Goal: Use online tool/utility

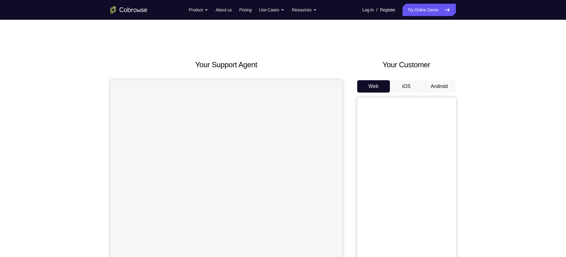
scroll to position [31, 0]
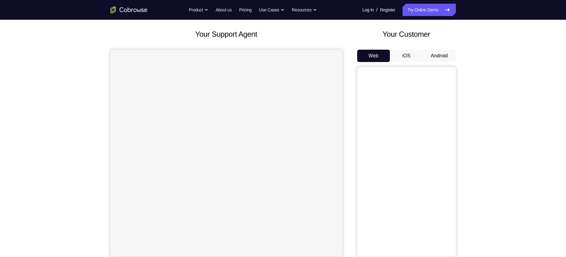
click at [437, 52] on button "Android" at bounding box center [439, 56] width 33 height 12
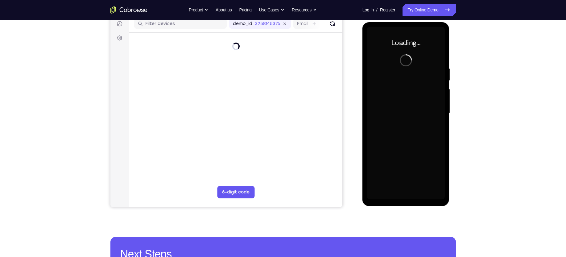
scroll to position [0, 0]
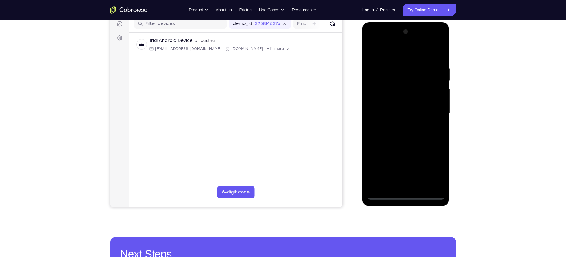
click at [406, 193] on div at bounding box center [406, 113] width 78 height 173
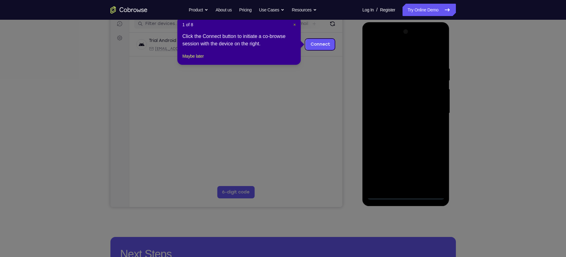
click at [295, 24] on span "×" at bounding box center [294, 24] width 2 height 5
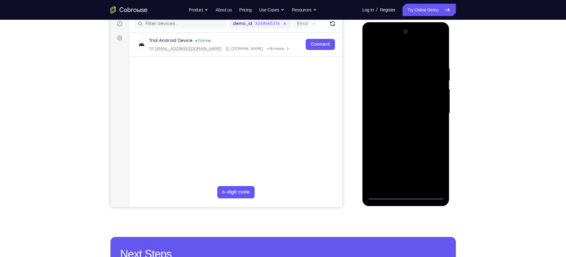
click at [433, 170] on div at bounding box center [406, 113] width 78 height 173
click at [391, 55] on div at bounding box center [406, 113] width 78 height 173
click at [430, 110] on div at bounding box center [406, 113] width 78 height 173
click at [412, 185] on div at bounding box center [406, 113] width 78 height 173
click at [399, 103] on div at bounding box center [406, 113] width 78 height 173
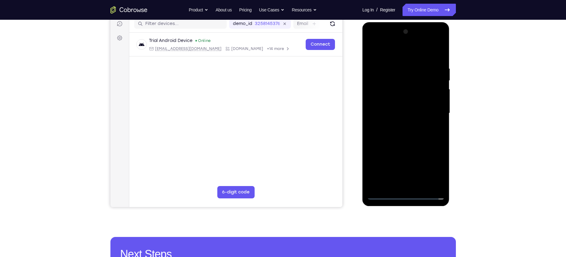
click at [441, 173] on div at bounding box center [406, 113] width 78 height 173
click at [396, 100] on div at bounding box center [406, 113] width 78 height 173
click at [436, 100] on div at bounding box center [406, 113] width 78 height 173
click at [384, 114] on div at bounding box center [406, 113] width 78 height 173
click at [406, 133] on div at bounding box center [406, 113] width 78 height 173
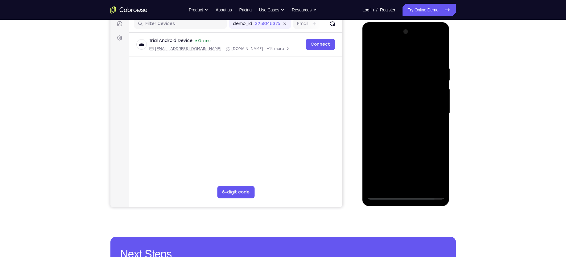
click at [402, 129] on div at bounding box center [406, 113] width 78 height 173
click at [402, 143] on div at bounding box center [406, 113] width 78 height 173
click at [420, 185] on div at bounding box center [406, 113] width 78 height 173
click at [408, 144] on div at bounding box center [406, 113] width 78 height 173
click at [394, 109] on div at bounding box center [406, 113] width 78 height 173
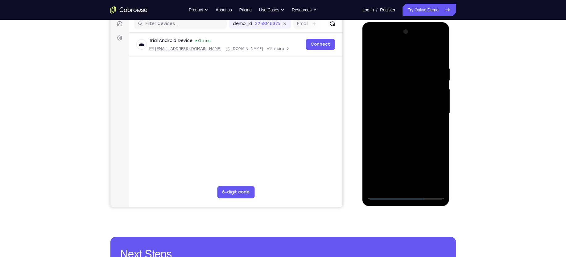
click at [371, 54] on div at bounding box center [406, 113] width 78 height 173
click at [396, 110] on div at bounding box center [406, 113] width 78 height 173
click at [373, 52] on div at bounding box center [406, 113] width 78 height 173
click at [437, 99] on div at bounding box center [406, 113] width 78 height 173
click at [372, 50] on div at bounding box center [406, 113] width 78 height 173
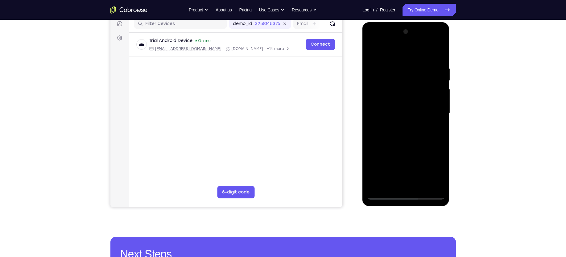
click at [390, 152] on div at bounding box center [406, 113] width 78 height 173
click at [383, 52] on div at bounding box center [406, 113] width 78 height 173
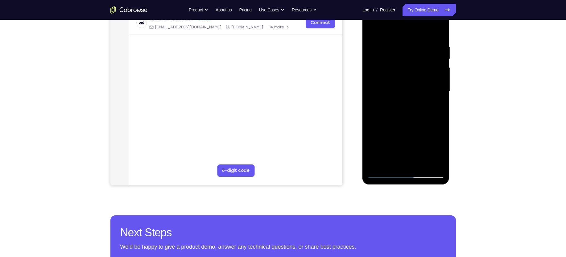
click at [375, 163] on div at bounding box center [406, 91] width 78 height 173
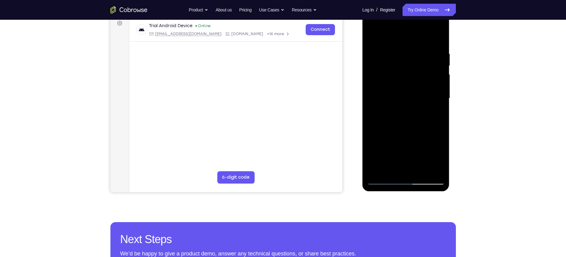
click at [439, 35] on div at bounding box center [406, 98] width 78 height 173
click at [376, 68] on div at bounding box center [406, 98] width 78 height 173
click at [372, 34] on div at bounding box center [406, 98] width 78 height 173
click at [385, 49] on div at bounding box center [406, 98] width 78 height 173
click at [415, 77] on div at bounding box center [406, 98] width 78 height 173
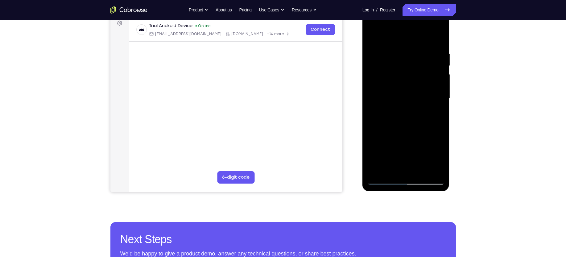
click at [383, 76] on div at bounding box center [406, 98] width 78 height 173
click at [419, 55] on div at bounding box center [406, 98] width 78 height 173
click at [417, 52] on div at bounding box center [406, 98] width 78 height 173
click at [418, 55] on div at bounding box center [406, 98] width 78 height 173
click at [419, 54] on div at bounding box center [406, 98] width 78 height 173
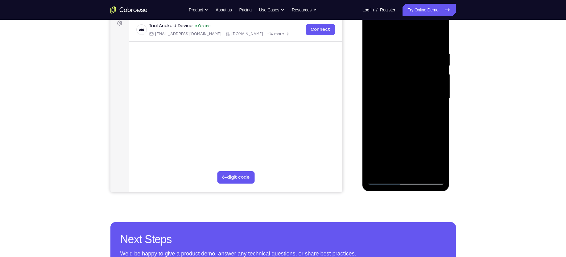
click at [420, 169] on div at bounding box center [406, 98] width 78 height 173
click at [400, 97] on div at bounding box center [406, 98] width 78 height 173
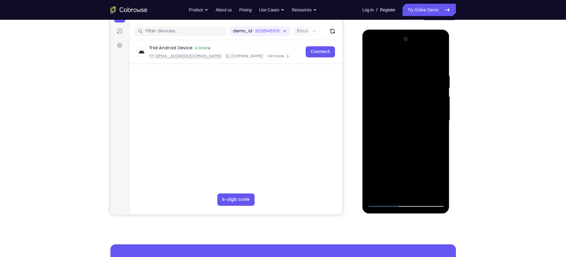
scroll to position [82, 0]
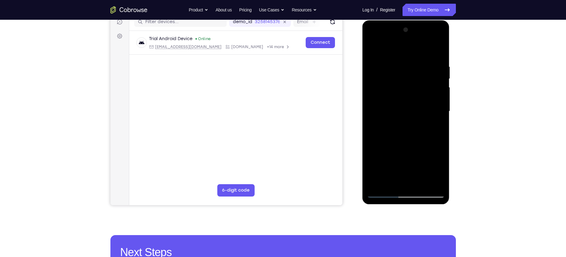
click at [375, 52] on div at bounding box center [406, 111] width 78 height 173
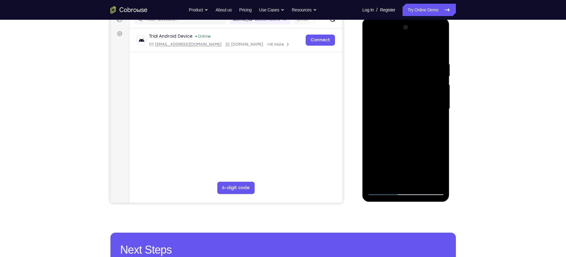
scroll to position [82, 0]
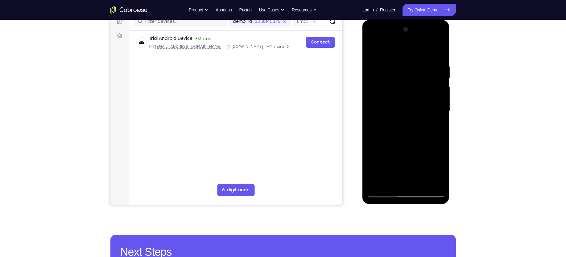
click at [373, 48] on div at bounding box center [406, 111] width 78 height 173
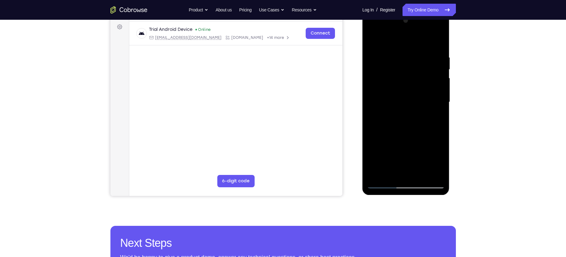
scroll to position [92, 0]
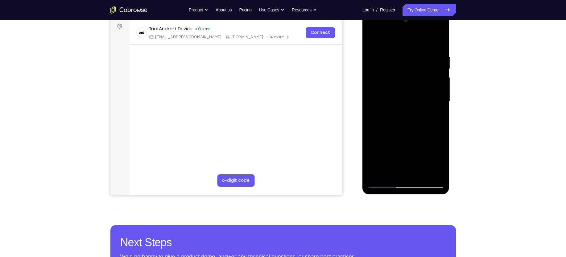
click at [377, 173] on div at bounding box center [406, 101] width 78 height 173
drag, startPoint x: 125, startPoint y: 151, endPoint x: 325, endPoint y: 171, distance: 201.5
click at [325, 171] on main "demo_id 3258145376 3258145376 Email User ID Device ID Device name 6-digit code …" at bounding box center [235, 106] width 213 height 207
click at [378, 174] on div at bounding box center [406, 101] width 78 height 173
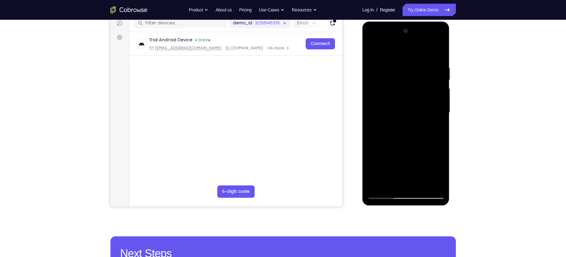
scroll to position [87, 0]
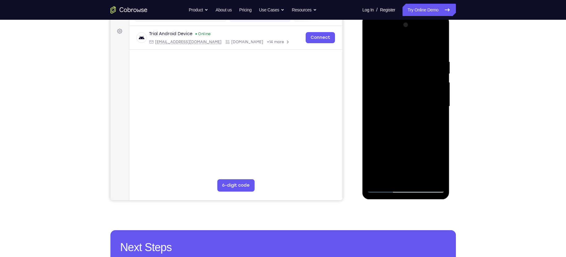
click at [391, 178] on div at bounding box center [406, 106] width 78 height 173
click at [375, 179] on div at bounding box center [406, 106] width 78 height 173
click at [440, 42] on div at bounding box center [406, 106] width 78 height 173
click at [387, 78] on div at bounding box center [406, 106] width 78 height 173
click at [415, 64] on div at bounding box center [406, 106] width 78 height 173
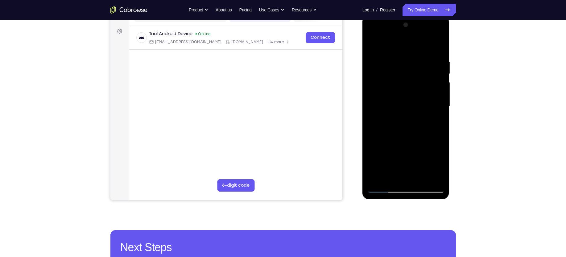
click at [372, 44] on div at bounding box center [406, 106] width 78 height 173
click at [394, 98] on div at bounding box center [406, 106] width 78 height 173
click at [409, 65] on div at bounding box center [406, 106] width 78 height 173
click at [372, 43] on div at bounding box center [406, 106] width 78 height 173
click at [396, 55] on div at bounding box center [406, 106] width 78 height 173
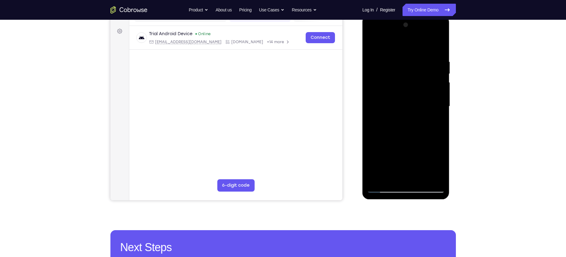
click at [416, 78] on div at bounding box center [406, 106] width 78 height 173
click at [378, 67] on div at bounding box center [406, 106] width 78 height 173
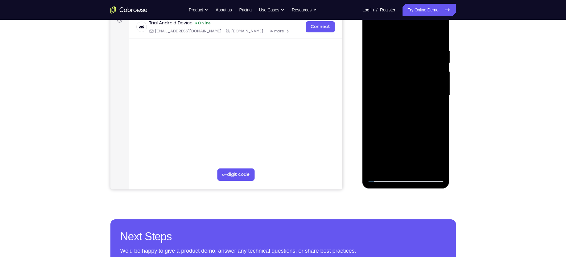
scroll to position [97, 0]
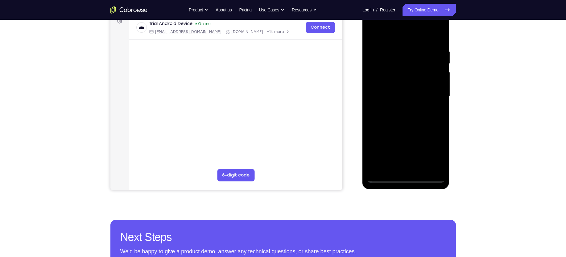
click at [372, 34] on div at bounding box center [406, 96] width 78 height 173
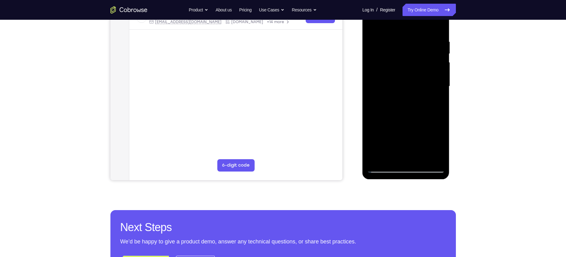
scroll to position [107, 0]
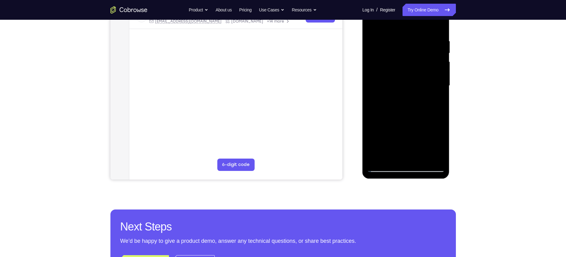
click at [378, 157] on div at bounding box center [406, 85] width 78 height 173
drag, startPoint x: 378, startPoint y: 157, endPoint x: 375, endPoint y: 159, distance: 4.0
click at [375, 159] on div at bounding box center [406, 85] width 78 height 173
click at [422, 157] on div at bounding box center [406, 85] width 78 height 173
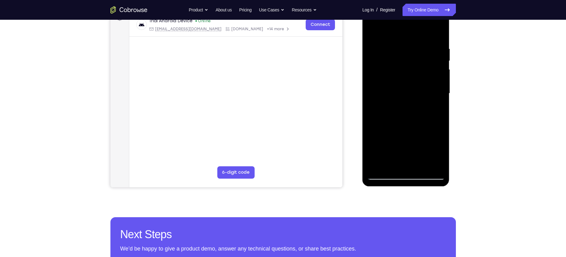
scroll to position [99, 0]
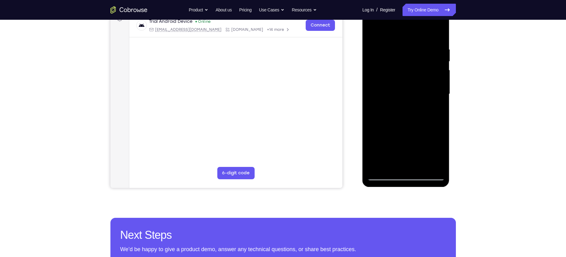
click at [401, 90] on div at bounding box center [406, 94] width 78 height 173
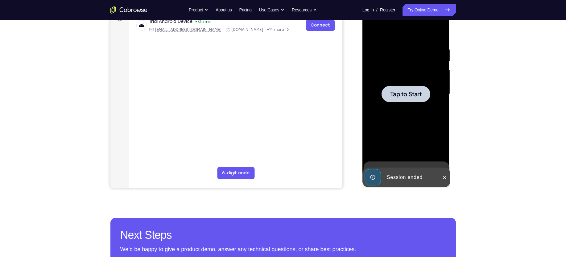
click at [413, 97] on span "Tap to Start" at bounding box center [405, 94] width 31 height 6
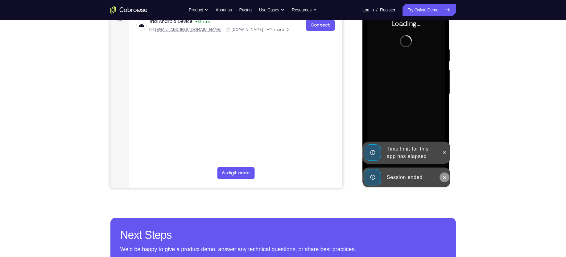
click at [446, 173] on button at bounding box center [445, 177] width 10 height 10
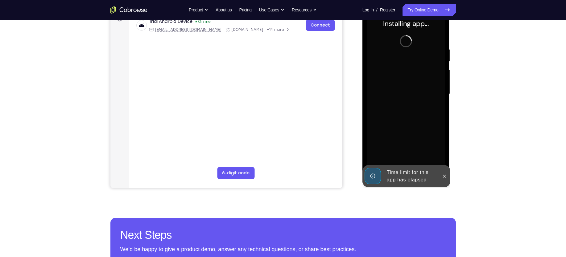
click at [444, 160] on div "Online web based iOS Simulators and Android Emulators. Run iPhone, iPad, Mobile…" at bounding box center [406, 95] width 88 height 185
click at [443, 172] on button at bounding box center [445, 176] width 10 height 10
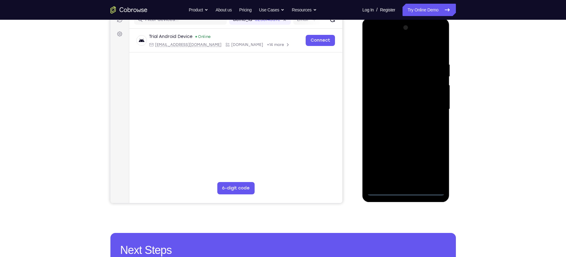
scroll to position [84, 0]
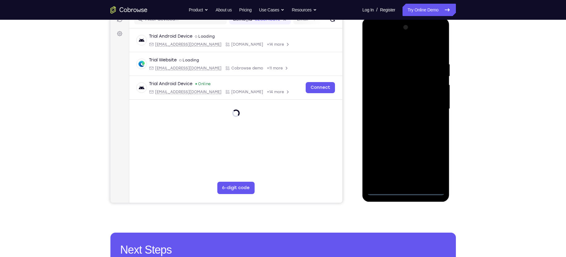
click at [405, 191] on div at bounding box center [406, 109] width 78 height 173
click at [432, 165] on div at bounding box center [406, 109] width 78 height 173
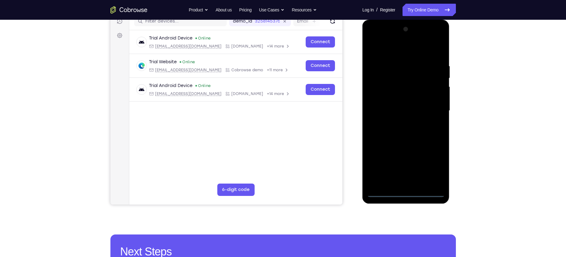
scroll to position [81, 0]
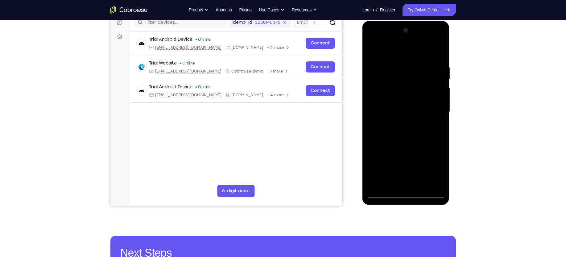
click at [384, 48] on div at bounding box center [406, 112] width 78 height 173
click at [431, 107] on div at bounding box center [406, 112] width 78 height 173
click at [391, 164] on div at bounding box center [406, 112] width 78 height 173
click at [412, 182] on div at bounding box center [406, 112] width 78 height 173
click at [390, 103] on div at bounding box center [406, 112] width 78 height 173
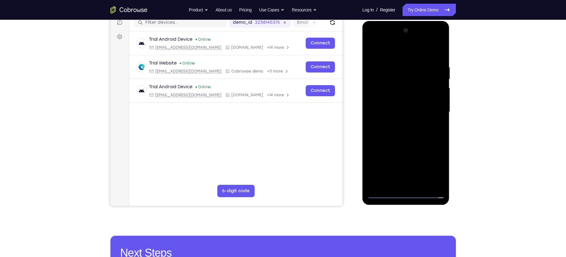
click at [392, 96] on div at bounding box center [406, 112] width 78 height 173
click at [437, 98] on div at bounding box center [406, 112] width 78 height 173
click at [409, 110] on div at bounding box center [406, 112] width 78 height 173
click at [414, 138] on div at bounding box center [406, 112] width 78 height 173
click at [420, 182] on div at bounding box center [406, 112] width 78 height 173
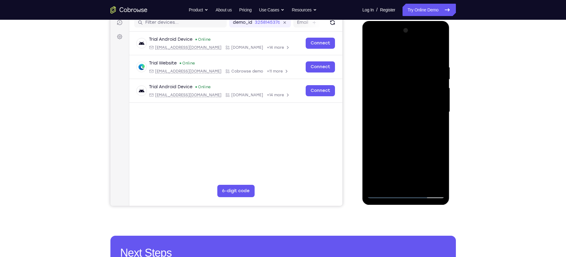
click at [411, 144] on div at bounding box center [406, 112] width 78 height 173
click at [391, 107] on div at bounding box center [406, 112] width 78 height 173
click at [420, 49] on div at bounding box center [406, 112] width 78 height 173
click at [397, 180] on div at bounding box center [406, 112] width 78 height 173
click at [389, 183] on div at bounding box center [406, 112] width 78 height 173
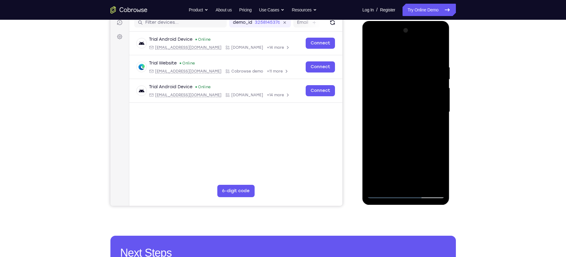
click at [421, 146] on div at bounding box center [406, 112] width 78 height 173
click at [435, 122] on div at bounding box center [406, 112] width 78 height 173
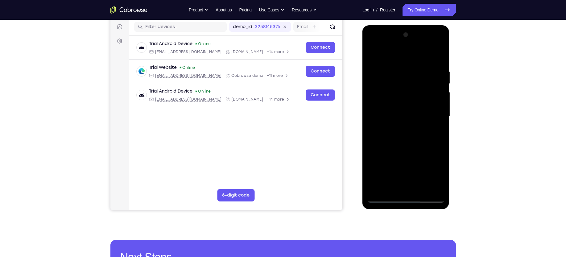
click at [422, 52] on div at bounding box center [406, 116] width 78 height 173
click at [405, 64] on div at bounding box center [406, 116] width 78 height 173
click at [373, 55] on div at bounding box center [406, 116] width 78 height 173
click at [398, 126] on div at bounding box center [406, 116] width 78 height 173
click at [388, 152] on div at bounding box center [406, 116] width 78 height 173
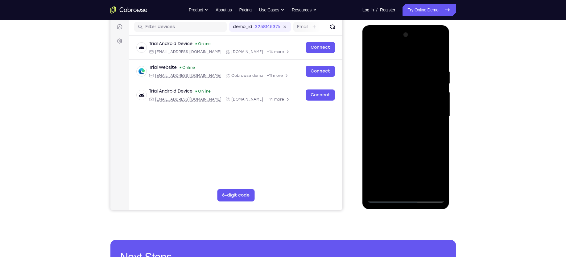
click at [403, 153] on div at bounding box center [406, 116] width 78 height 173
click at [434, 132] on div at bounding box center [406, 116] width 78 height 173
click at [383, 91] on div at bounding box center [406, 116] width 78 height 173
click at [404, 145] on div at bounding box center [406, 116] width 78 height 173
click at [435, 130] on div at bounding box center [406, 116] width 78 height 173
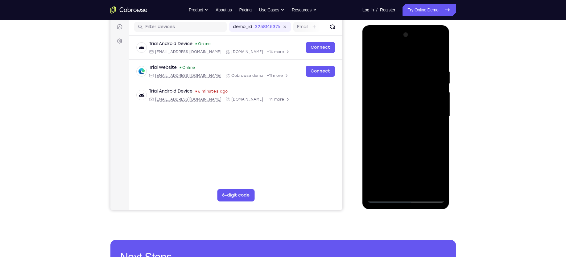
click at [371, 53] on div at bounding box center [406, 116] width 78 height 173
click at [375, 52] on div at bounding box center [406, 116] width 78 height 173
click at [440, 52] on div at bounding box center [406, 116] width 78 height 173
click at [388, 99] on div at bounding box center [406, 116] width 78 height 173
click at [419, 72] on div at bounding box center [406, 116] width 78 height 173
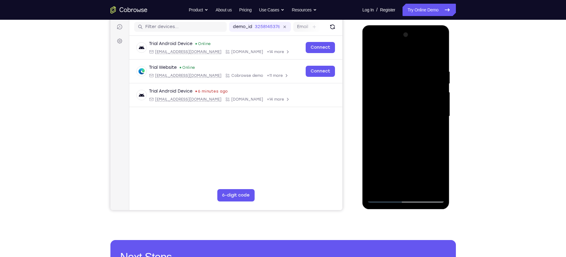
click at [434, 130] on div at bounding box center [406, 116] width 78 height 173
click at [371, 54] on div at bounding box center [406, 116] width 78 height 173
click at [389, 126] on div at bounding box center [406, 116] width 78 height 173
click at [372, 56] on div at bounding box center [406, 116] width 78 height 173
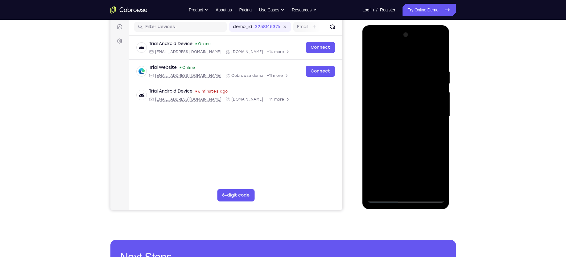
click at [375, 53] on div at bounding box center [406, 116] width 78 height 173
click at [379, 188] on div at bounding box center [406, 116] width 78 height 173
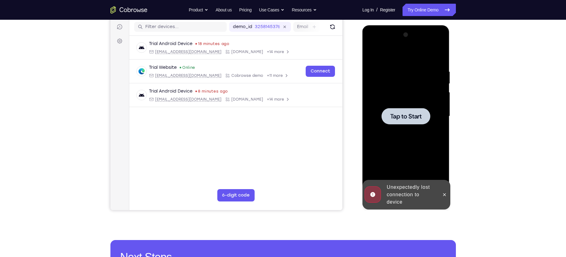
click at [405, 118] on span "Tap to Start" at bounding box center [405, 116] width 31 height 6
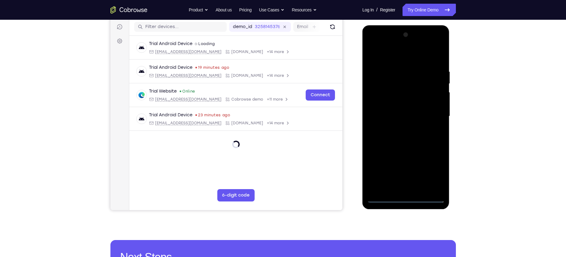
click at [406, 198] on div at bounding box center [406, 116] width 78 height 173
click at [430, 175] on div at bounding box center [406, 116] width 78 height 173
click at [431, 170] on div at bounding box center [406, 116] width 78 height 173
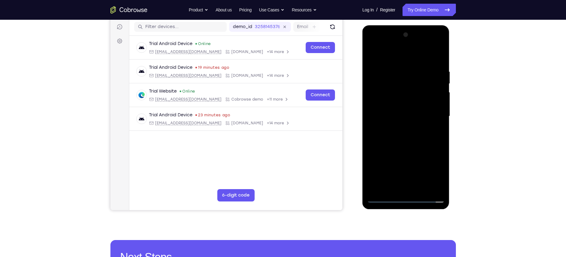
click at [391, 56] on div at bounding box center [406, 116] width 78 height 173
click at [432, 112] on div at bounding box center [406, 116] width 78 height 173
click at [399, 127] on div at bounding box center [406, 116] width 78 height 173
click at [417, 110] on div at bounding box center [406, 116] width 78 height 173
click at [391, 101] on div at bounding box center [406, 116] width 78 height 173
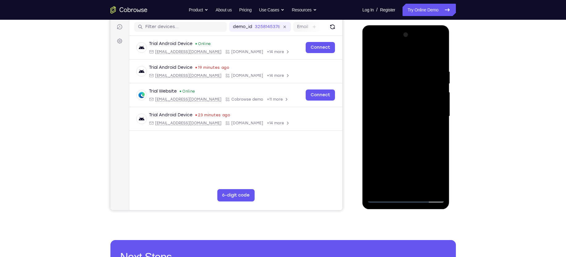
click at [385, 113] on div at bounding box center [406, 116] width 78 height 173
click at [379, 135] on div at bounding box center [406, 116] width 78 height 173
click at [398, 133] on div at bounding box center [406, 116] width 78 height 173
click at [409, 141] on div at bounding box center [406, 116] width 78 height 173
click at [420, 188] on div at bounding box center [406, 116] width 78 height 173
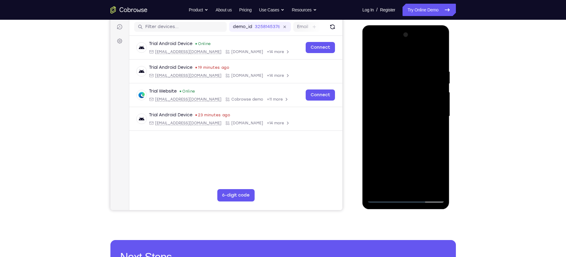
click at [401, 149] on div at bounding box center [406, 116] width 78 height 173
click at [393, 166] on div at bounding box center [406, 116] width 78 height 173
click at [435, 174] on div at bounding box center [406, 116] width 78 height 173
click at [437, 133] on div at bounding box center [406, 116] width 78 height 173
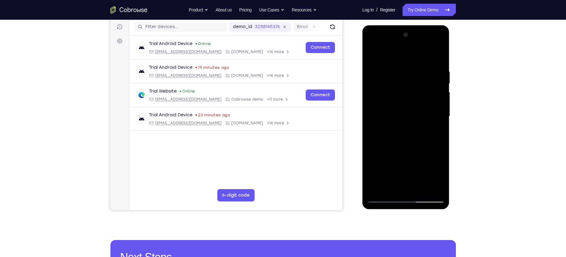
click at [434, 131] on div at bounding box center [406, 116] width 78 height 173
drag, startPoint x: 391, startPoint y: 93, endPoint x: 390, endPoint y: 118, distance: 25.0
click at [390, 118] on div at bounding box center [406, 116] width 78 height 173
drag, startPoint x: 393, startPoint y: 106, endPoint x: 392, endPoint y: 62, distance: 44.4
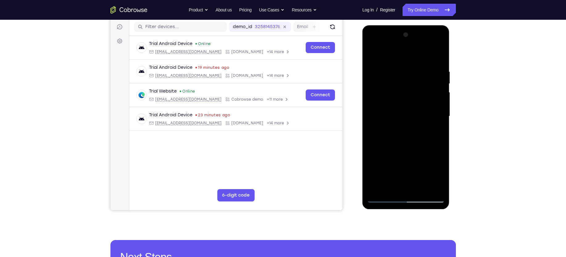
click at [392, 62] on div at bounding box center [406, 116] width 78 height 173
click at [434, 131] on div at bounding box center [406, 116] width 78 height 173
click at [372, 54] on div at bounding box center [406, 116] width 78 height 173
click at [395, 126] on div at bounding box center [406, 116] width 78 height 173
click at [400, 139] on div at bounding box center [406, 116] width 78 height 173
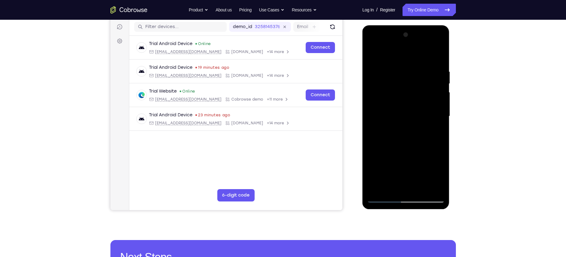
click at [401, 139] on div at bounding box center [406, 116] width 78 height 173
click at [434, 82] on div at bounding box center [406, 116] width 78 height 173
click at [385, 194] on div at bounding box center [406, 116] width 78 height 173
click at [384, 196] on div at bounding box center [406, 116] width 78 height 173
click at [399, 125] on div at bounding box center [406, 116] width 78 height 173
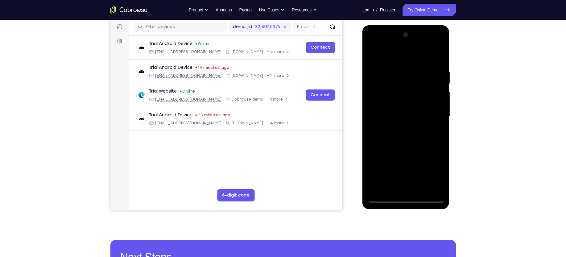
click at [399, 137] on div at bounding box center [406, 116] width 78 height 173
click at [389, 109] on div at bounding box center [406, 116] width 78 height 173
click at [399, 168] on div at bounding box center [406, 116] width 78 height 173
click at [400, 135] on div at bounding box center [406, 116] width 78 height 173
click at [392, 90] on div at bounding box center [406, 116] width 78 height 173
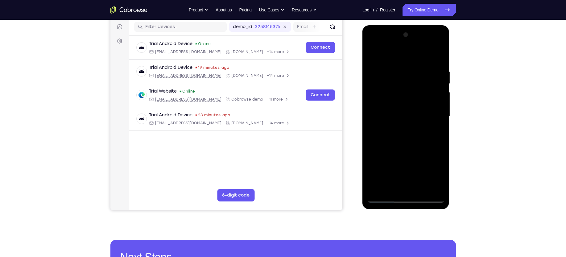
click at [394, 92] on div at bounding box center [406, 116] width 78 height 173
click at [387, 90] on div at bounding box center [406, 116] width 78 height 173
click at [383, 92] on div at bounding box center [406, 116] width 78 height 173
click at [436, 82] on div at bounding box center [406, 116] width 78 height 173
click at [381, 199] on div at bounding box center [406, 116] width 78 height 173
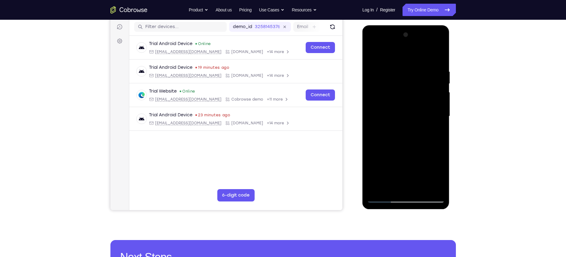
click at [371, 51] on div at bounding box center [406, 116] width 78 height 173
click at [375, 189] on div at bounding box center [406, 116] width 78 height 173
click at [420, 189] on div at bounding box center [406, 116] width 78 height 173
click at [390, 129] on div at bounding box center [406, 116] width 78 height 173
click at [402, 139] on div at bounding box center [406, 116] width 78 height 173
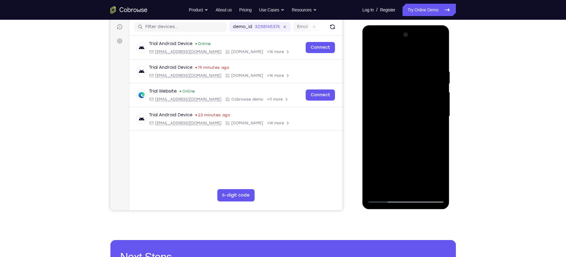
click at [396, 107] on div at bounding box center [406, 116] width 78 height 173
click at [396, 91] on div at bounding box center [406, 116] width 78 height 173
click at [398, 170] on div at bounding box center [406, 116] width 78 height 173
click at [381, 196] on div at bounding box center [406, 116] width 78 height 173
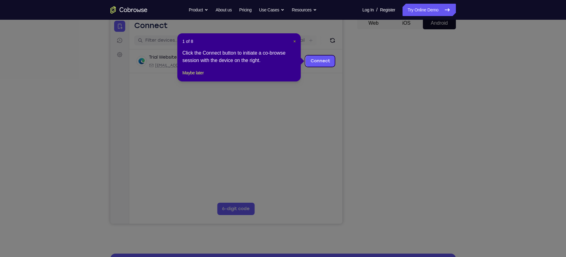
click at [295, 41] on span "×" at bounding box center [294, 41] width 2 height 5
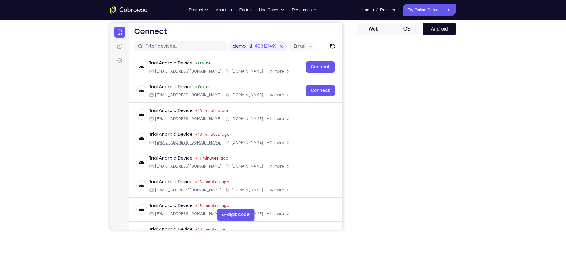
scroll to position [71, 0]
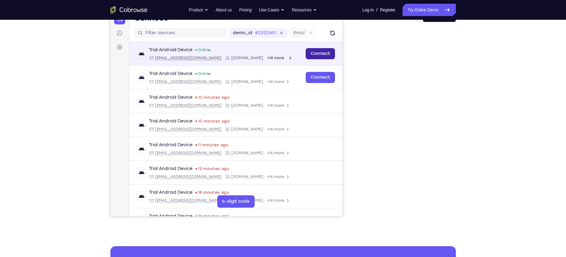
click at [311, 59] on link "Connect" at bounding box center [319, 53] width 29 height 11
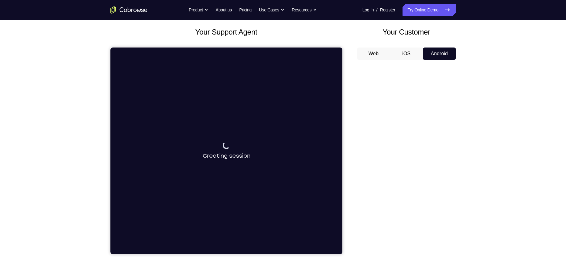
scroll to position [46, 0]
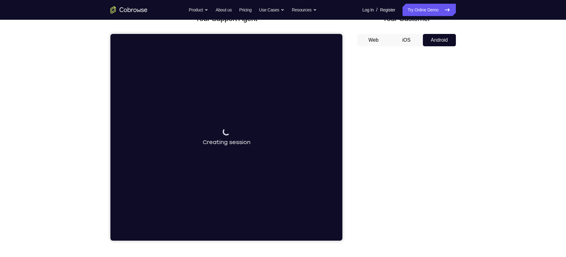
click at [409, 39] on button "iOS" at bounding box center [406, 40] width 33 height 12
click at [433, 39] on button "Android" at bounding box center [439, 40] width 33 height 12
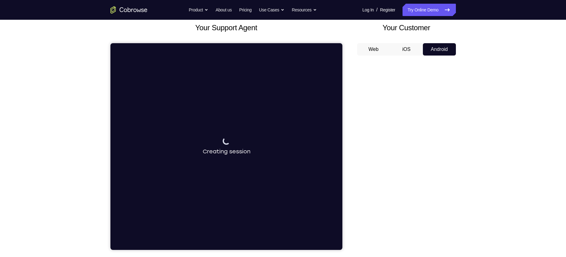
scroll to position [36, 0]
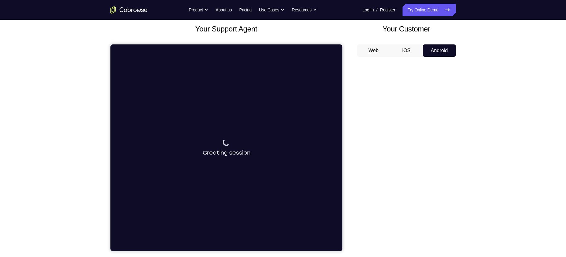
click at [406, 53] on button "iOS" at bounding box center [406, 50] width 33 height 12
click at [384, 51] on button "Web" at bounding box center [373, 50] width 33 height 12
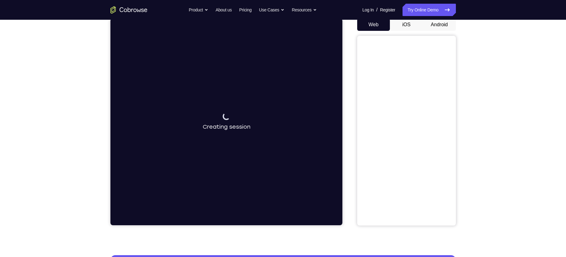
scroll to position [61, 0]
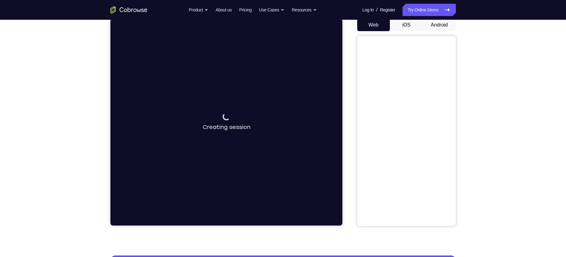
click at [404, 27] on button "iOS" at bounding box center [406, 25] width 33 height 12
click at [445, 26] on button "Android" at bounding box center [439, 25] width 33 height 12
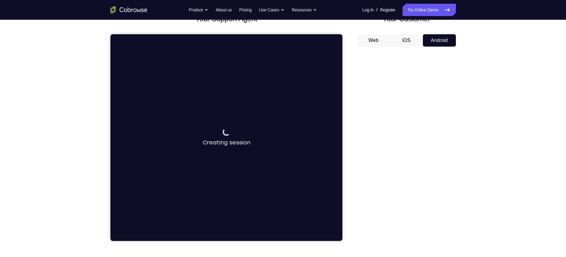
scroll to position [64, 0]
